Goal: Transaction & Acquisition: Obtain resource

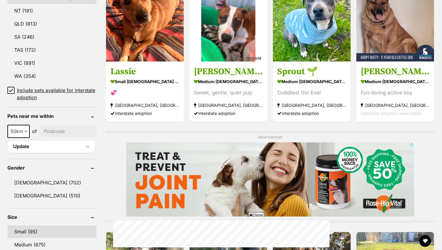
click at [35, 225] on link "Small (95)" at bounding box center [51, 231] width 89 height 12
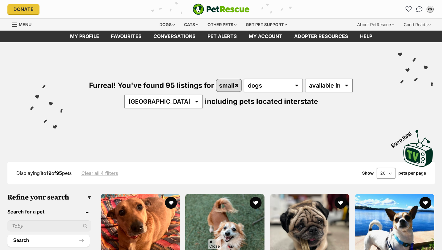
scroll to position [498, 0]
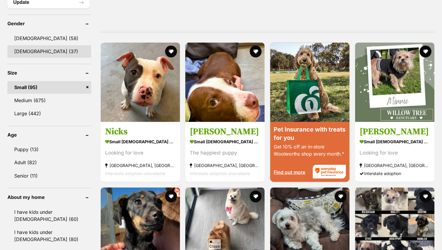
click at [48, 52] on link "[DEMOGRAPHIC_DATA] (37)" at bounding box center [49, 51] width 84 height 12
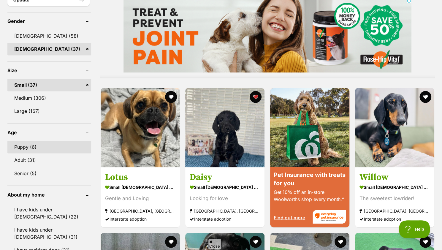
click at [55, 143] on link "Puppy (6)" at bounding box center [49, 147] width 84 height 12
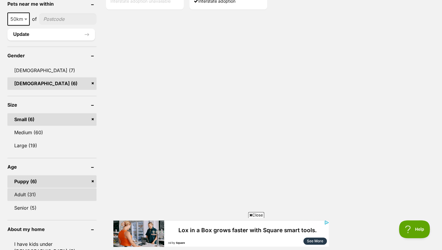
click at [43, 197] on link "Adult (31)" at bounding box center [51, 194] width 89 height 12
